Goal: Check status: Check status

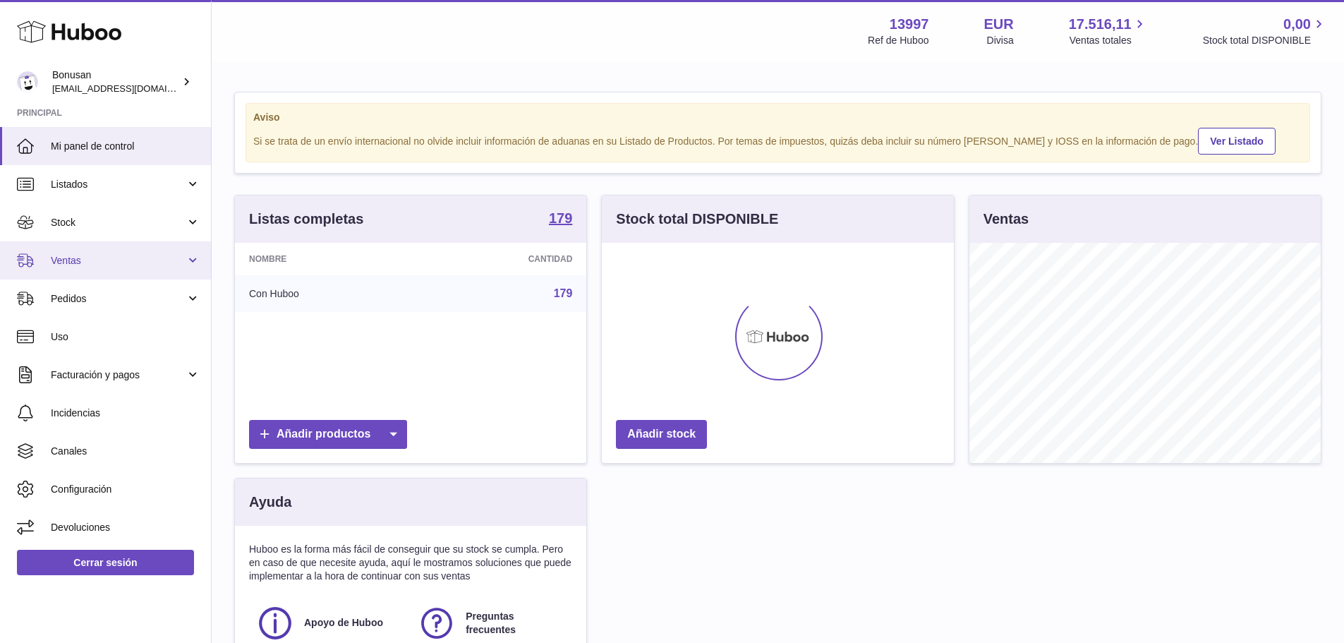
scroll to position [220, 352]
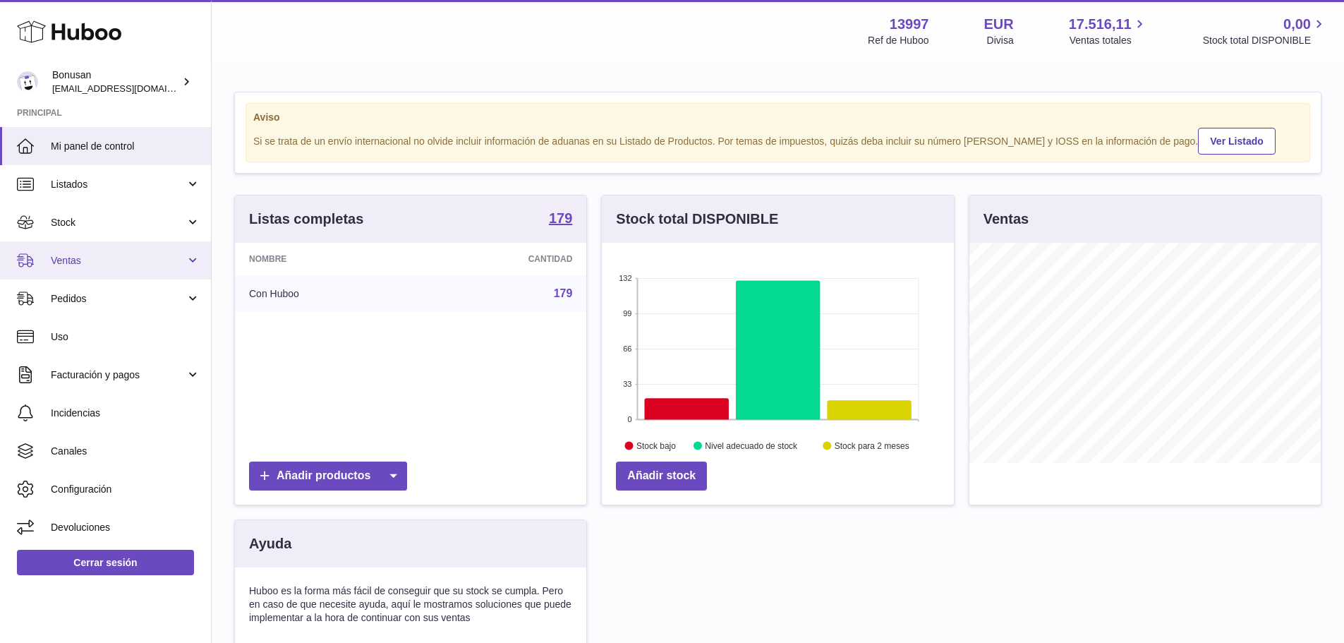
click at [116, 262] on span "Ventas" at bounding box center [118, 260] width 135 height 13
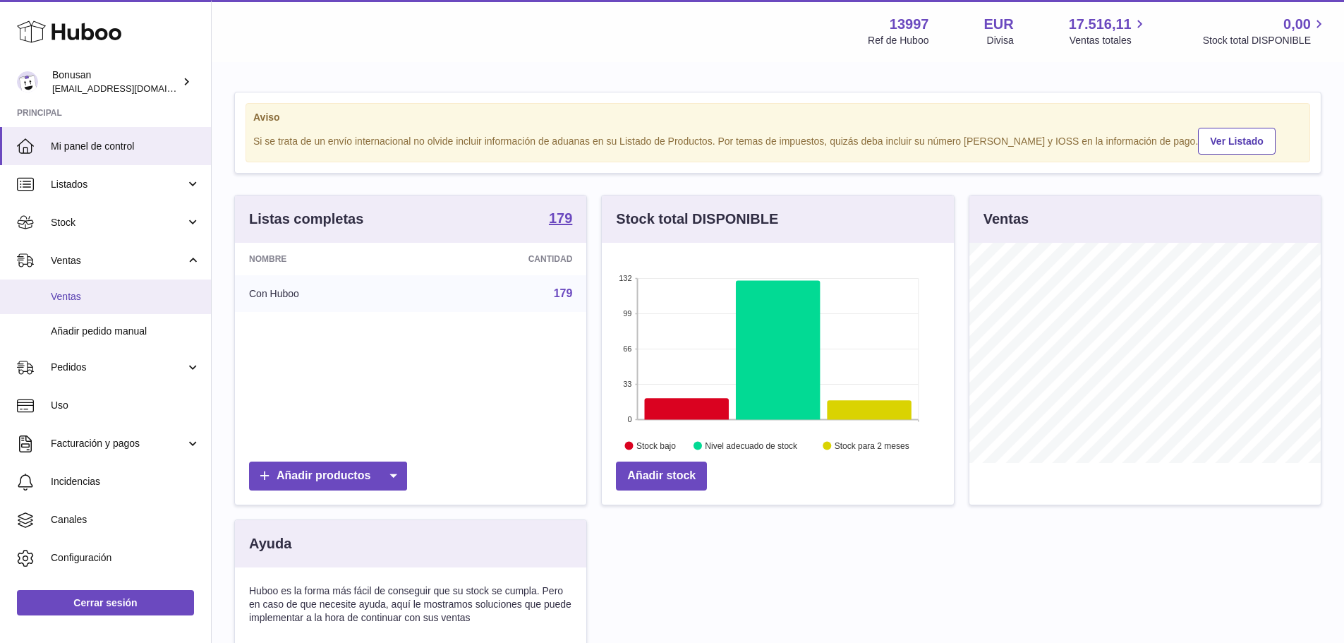
click at [117, 303] on span "Ventas" at bounding box center [126, 296] width 150 height 13
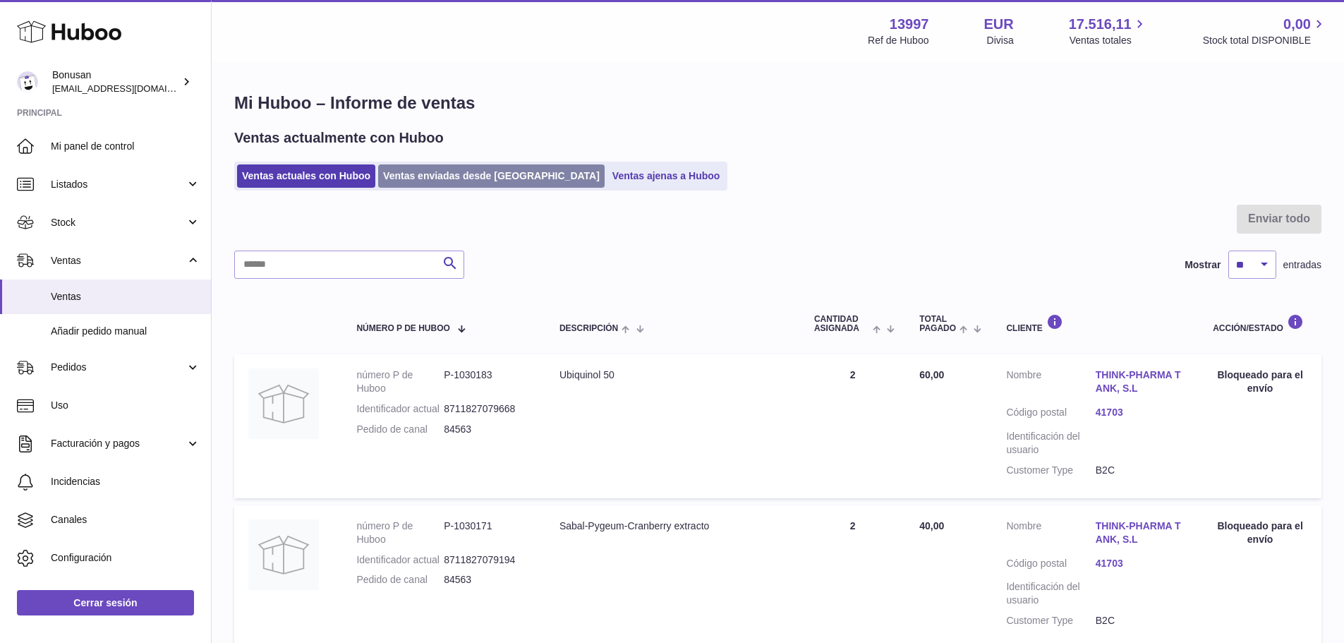
click at [462, 172] on link "Ventas enviadas desde [GEOGRAPHIC_DATA]" at bounding box center [491, 175] width 226 height 23
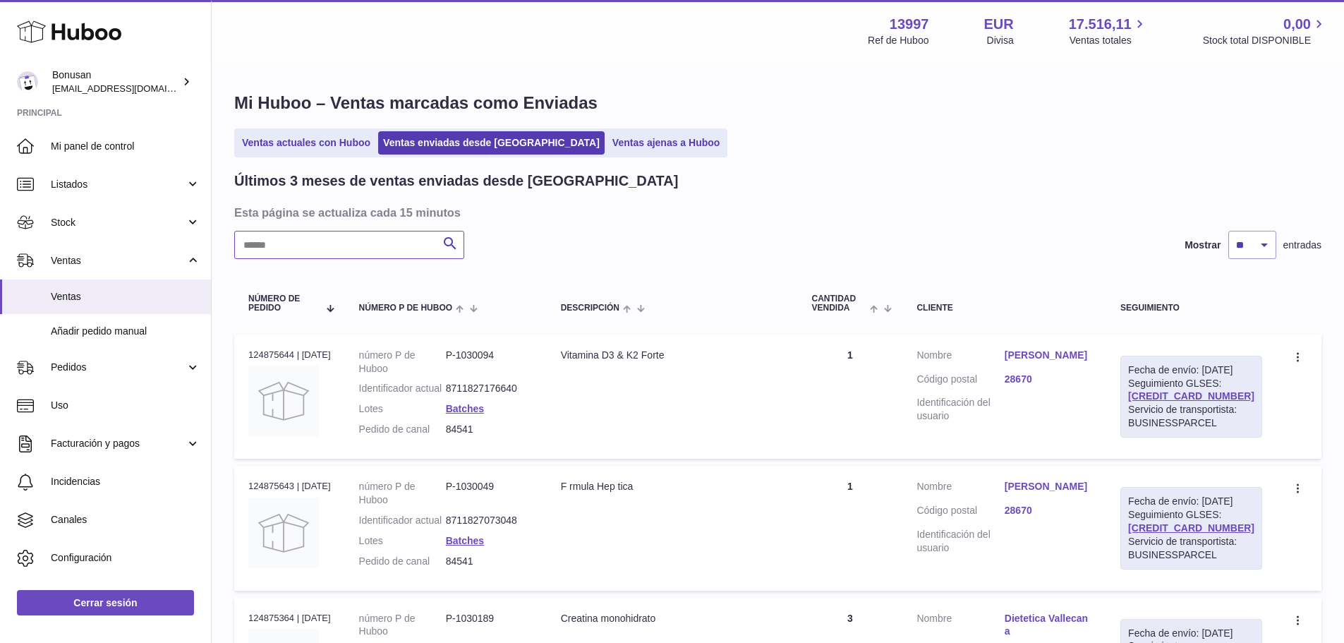
click at [393, 245] on input "text" at bounding box center [349, 245] width 230 height 28
paste input "*****"
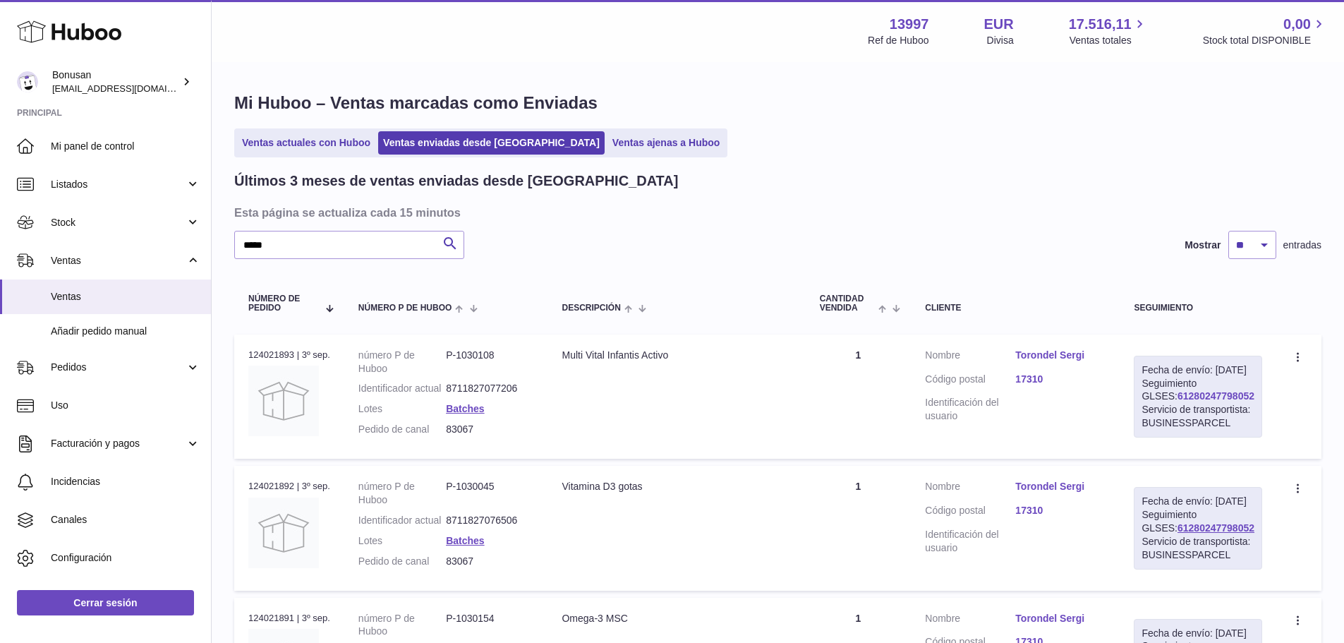
drag, startPoint x: 1242, startPoint y: 406, endPoint x: 1153, endPoint y: 411, distance: 89.0
click at [1153, 411] on div "Fecha de envío: 3º sep. 2025 Seguimiento GLSES: 61280247798052 Servicio de tran…" at bounding box center [1198, 397] width 128 height 82
copy link "61280247798052"
drag, startPoint x: 286, startPoint y: 243, endPoint x: 197, endPoint y: 245, distance: 89.6
click at [197, 245] on div "Huboo Bonusan internalAdmin-13997@internal.huboo.com Principal Mi panel de cont…" at bounding box center [672, 420] width 1344 height 840
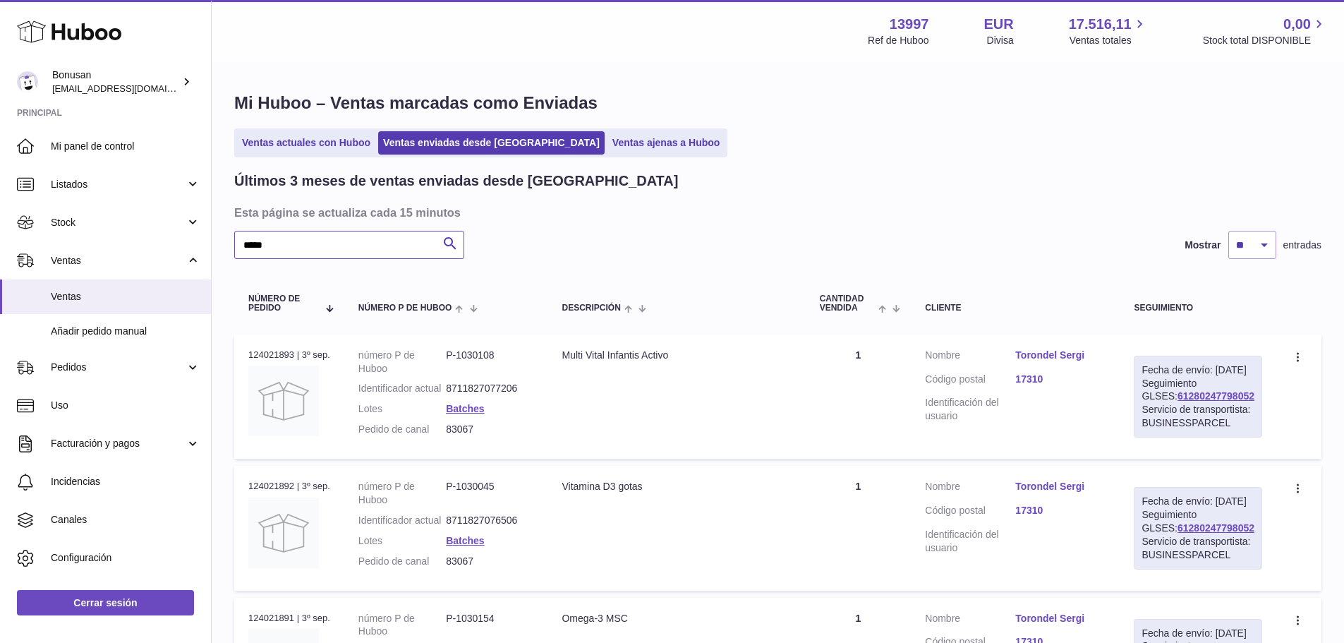
paste input "text"
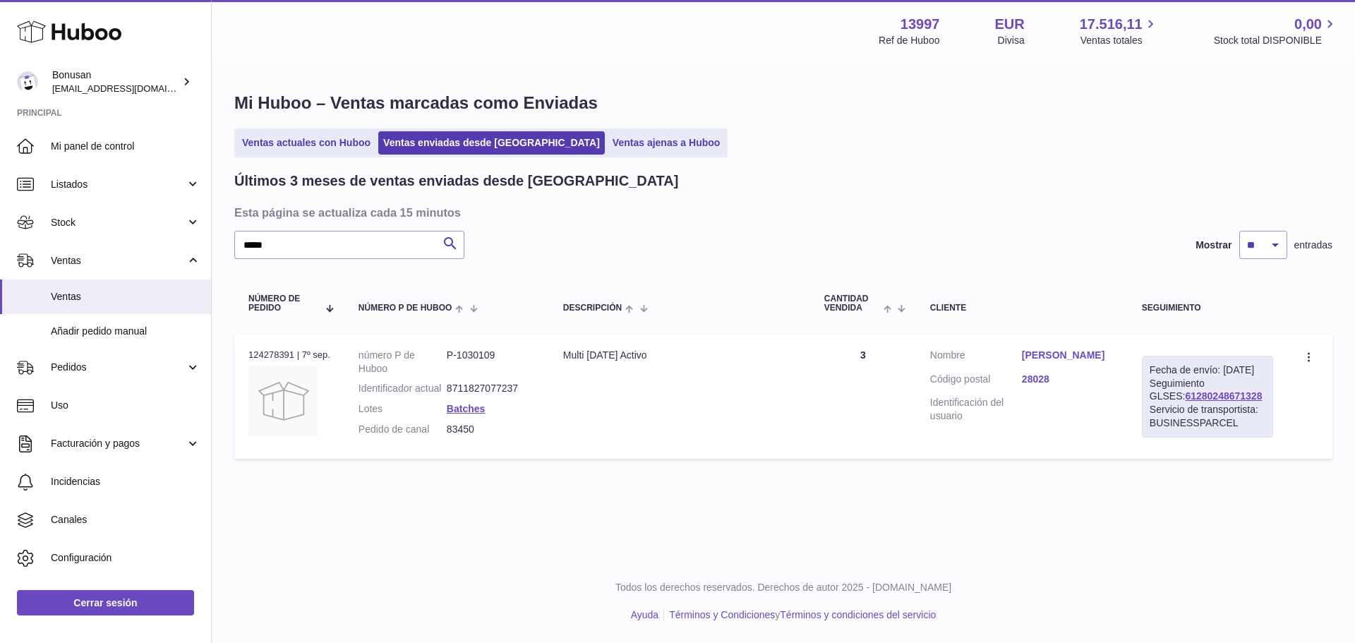
drag, startPoint x: 1236, startPoint y: 407, endPoint x: 1147, endPoint y: 408, distance: 88.9
click at [1147, 408] on div "Fecha de envío: 8º sep. 2025 Seguimiento GLSES: 61280248671328 Servicio de tran…" at bounding box center [1207, 397] width 131 height 82
copy link "61280248671328"
drag, startPoint x: 279, startPoint y: 248, endPoint x: 198, endPoint y: 249, distance: 81.2
click at [198, 249] on div "Huboo Bonusan internalAdmin-13997@internal.huboo.com Principal Mi panel de cont…" at bounding box center [677, 321] width 1355 height 643
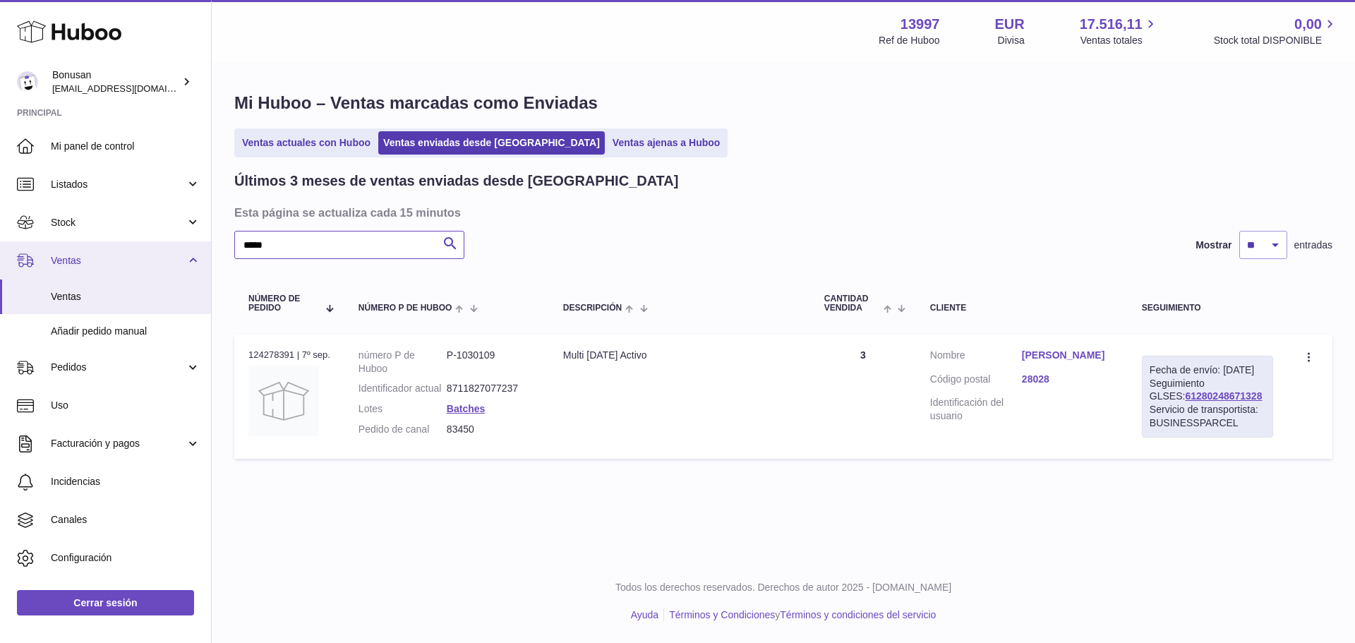
paste input "text"
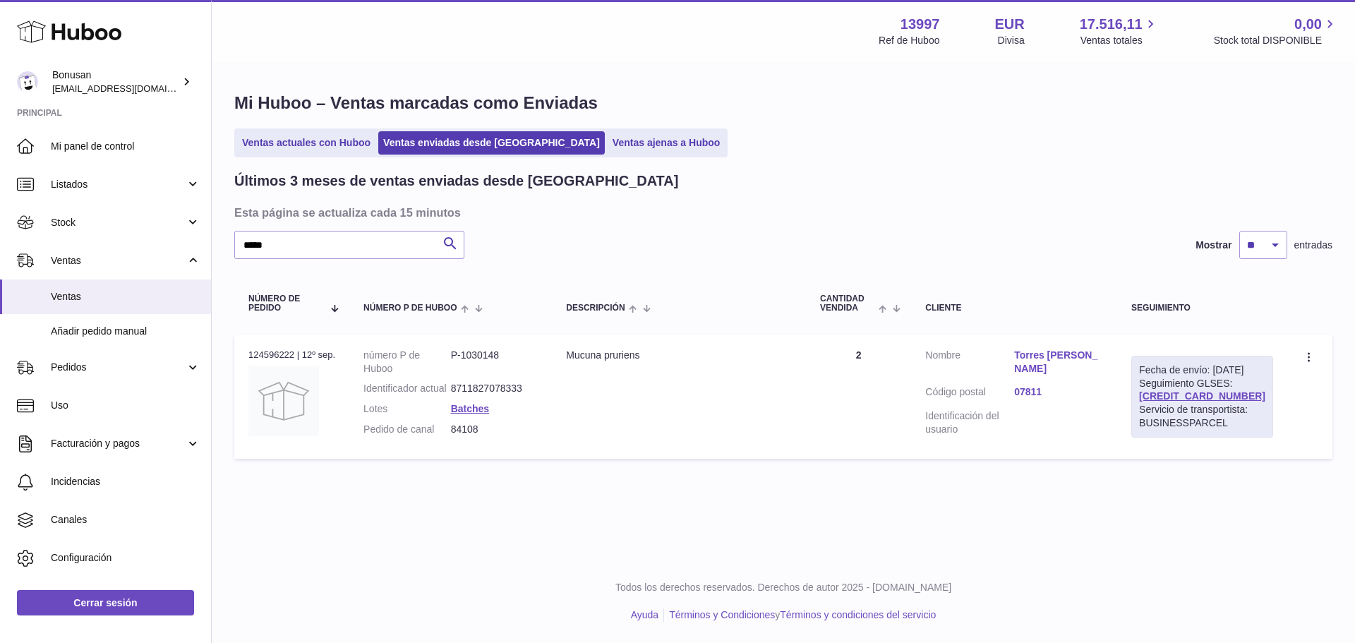
drag, startPoint x: 1241, startPoint y: 408, endPoint x: 1143, endPoint y: 413, distance: 98.2
click at [1143, 413] on td "Fecha de envío: 15º sep. 2025 Seguimiento GLSES: 61280249719638 Servicio de tra…" at bounding box center [1202, 396] width 170 height 124
copy link "61280249719638"
drag, startPoint x: 286, startPoint y: 251, endPoint x: 202, endPoint y: 253, distance: 84.0
click at [202, 253] on div "Huboo Bonusan internalAdmin-13997@internal.huboo.com Principal Mi panel de cont…" at bounding box center [677, 321] width 1355 height 643
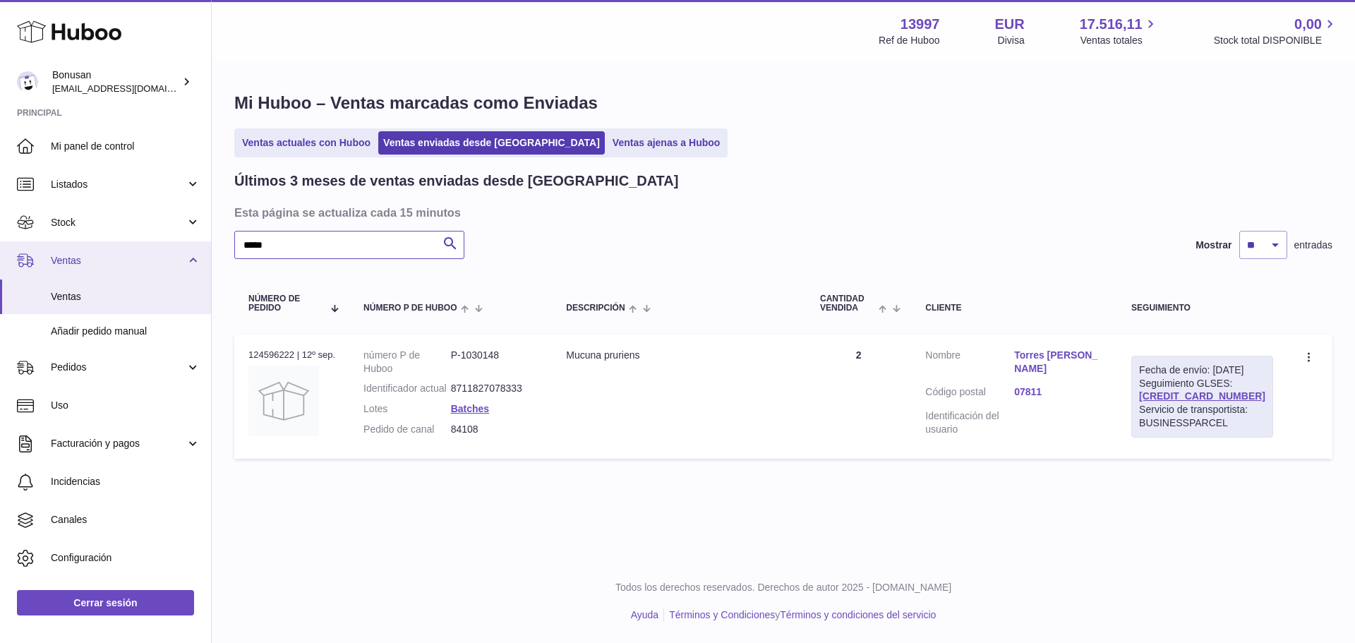
paste input "text"
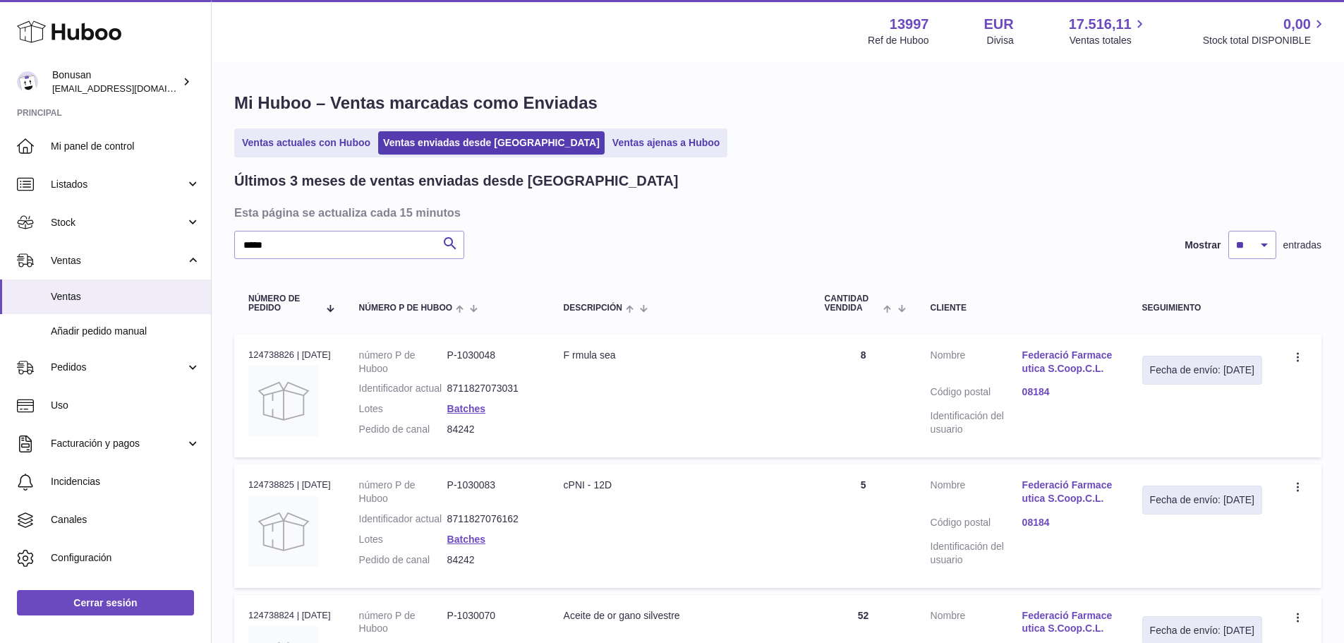
drag, startPoint x: 296, startPoint y: 351, endPoint x: 247, endPoint y: 351, distance: 48.7
click at [247, 351] on td "N° de pedido 124738826 | 15º sep." at bounding box center [289, 395] width 111 height 123
copy div "124738826"
drag, startPoint x: 231, startPoint y: 248, endPoint x: 207, endPoint y: 253, distance: 24.5
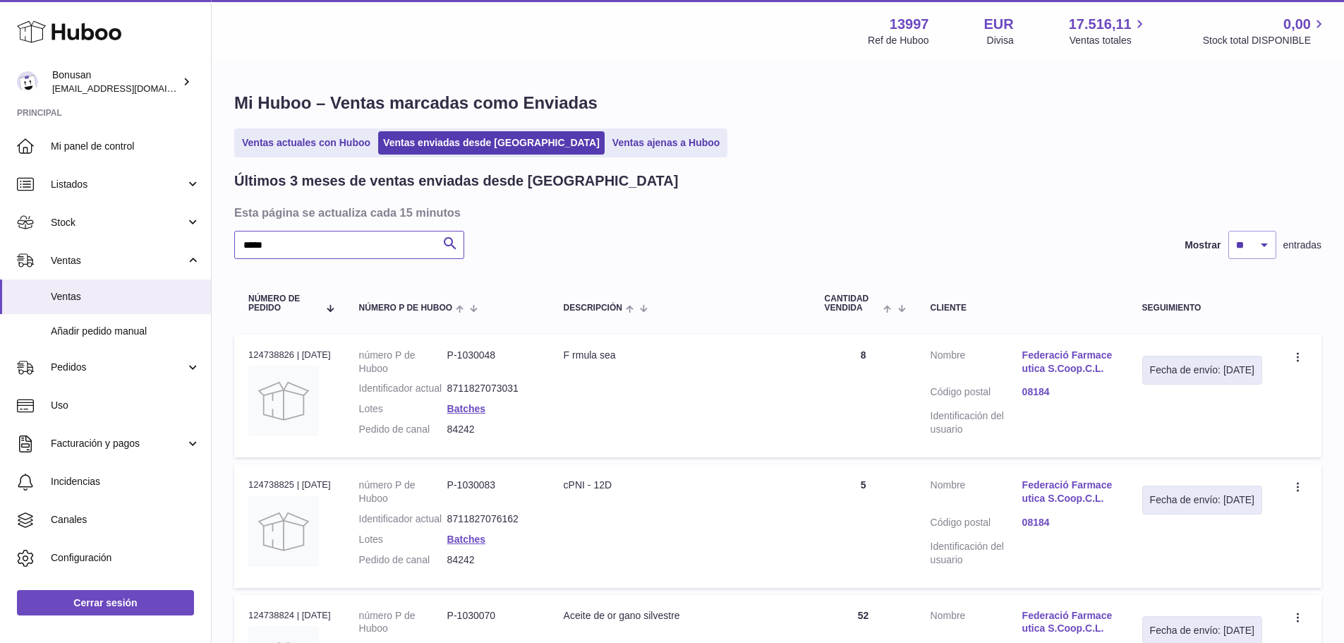
paste input "text"
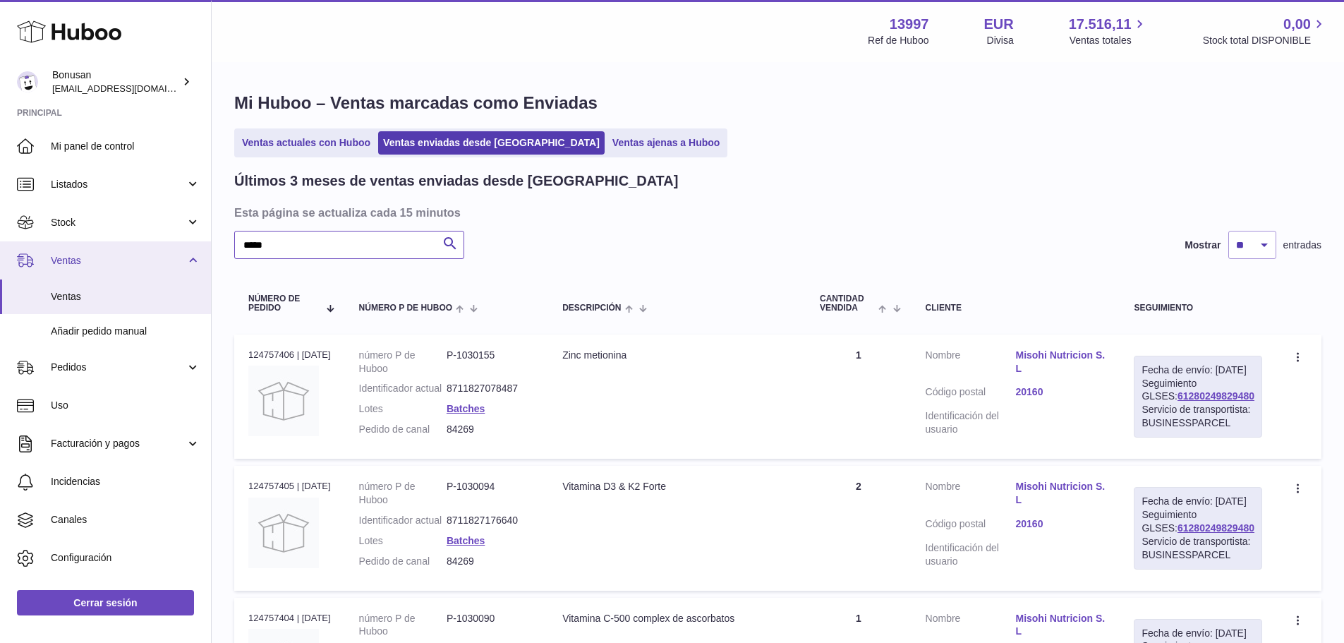
drag, startPoint x: 181, startPoint y: 250, endPoint x: 171, endPoint y: 250, distance: 10.6
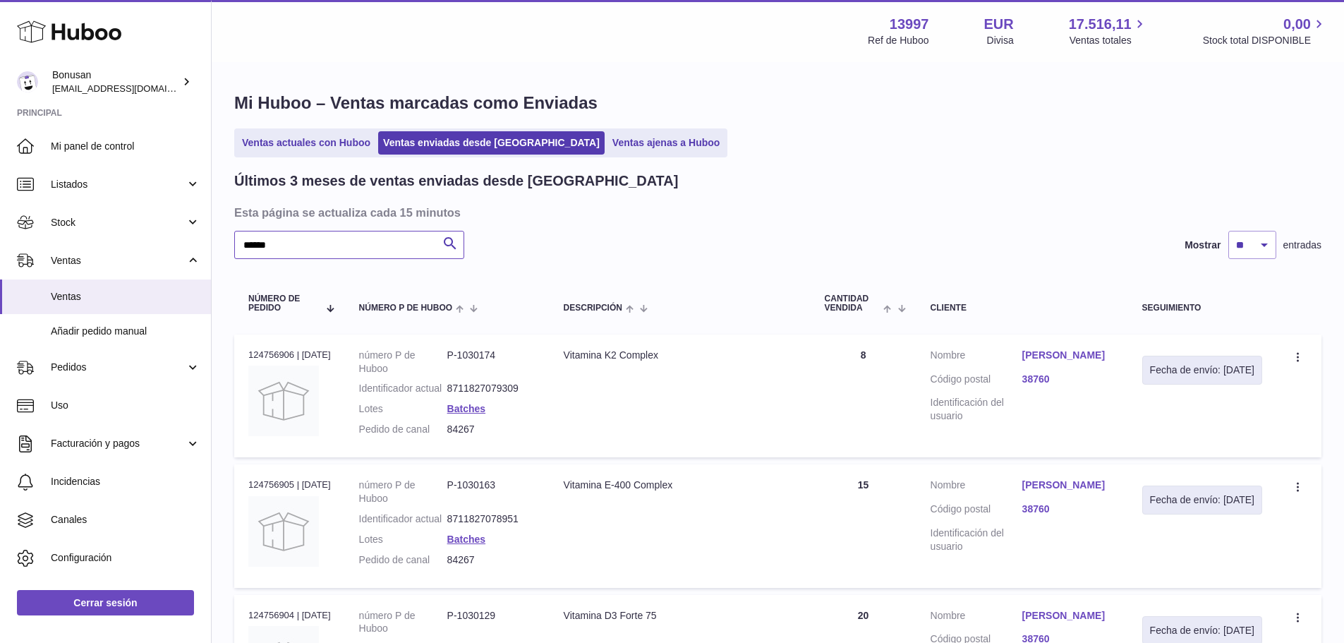
type input "******"
